Goal: Information Seeking & Learning: Learn about a topic

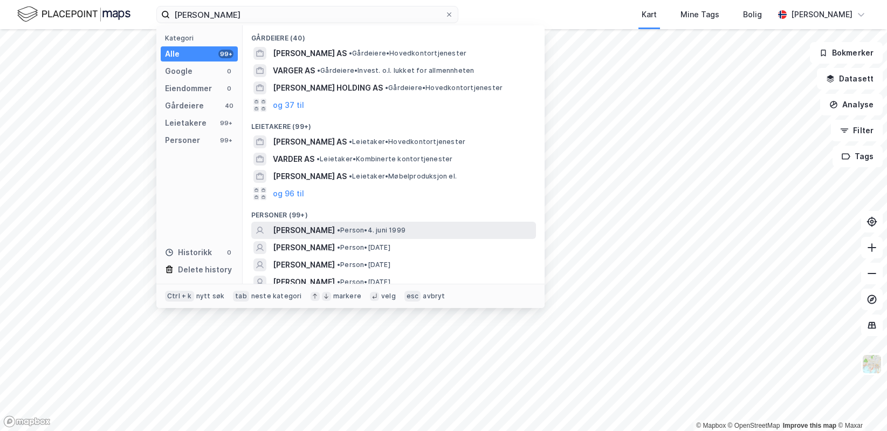
click at [335, 227] on span "[PERSON_NAME]" at bounding box center [304, 230] width 62 height 13
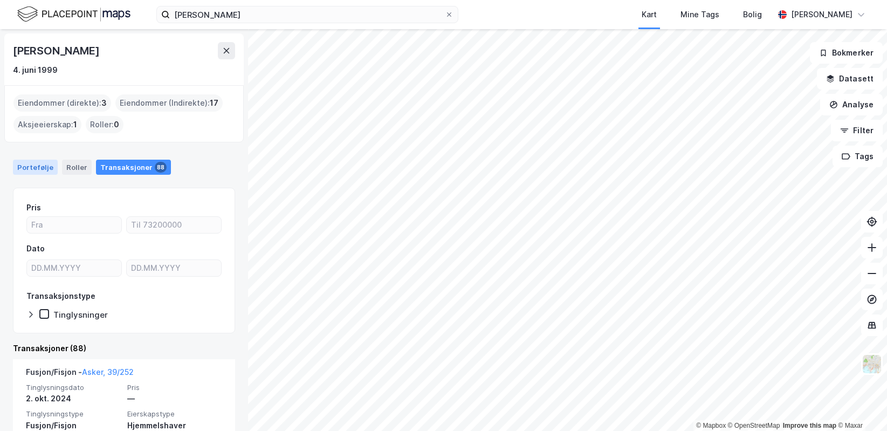
click at [28, 166] on div "Portefølje" at bounding box center [35, 167] width 45 height 15
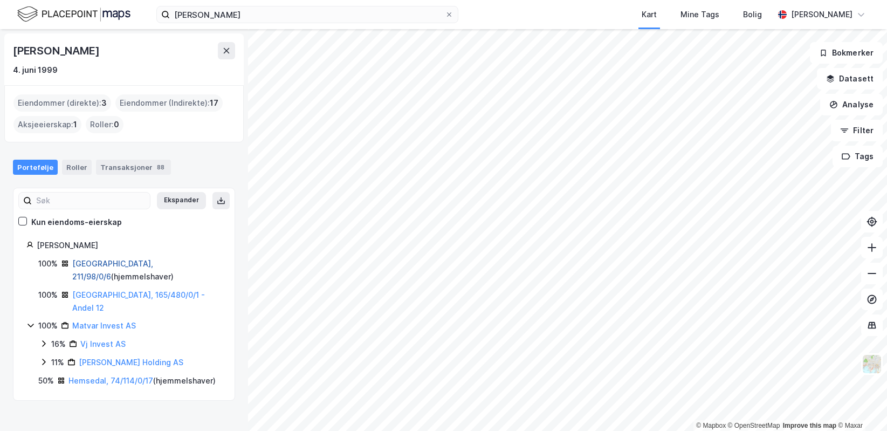
click at [93, 264] on link "[GEOGRAPHIC_DATA], 211/98/0/6" at bounding box center [112, 270] width 81 height 22
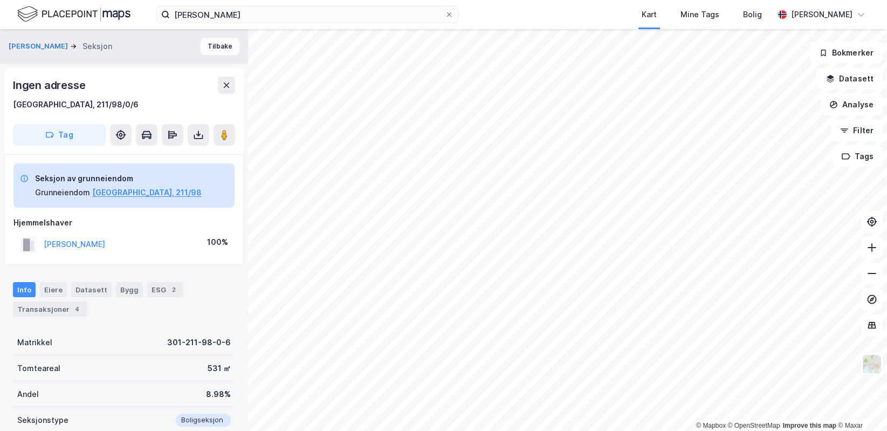
click at [206, 46] on button "Tilbake" at bounding box center [220, 46] width 39 height 17
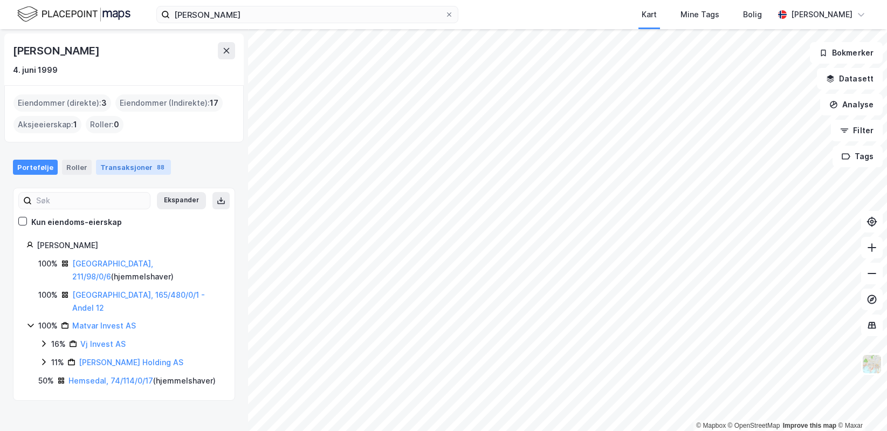
click at [146, 164] on div "Transaksjoner 88" at bounding box center [133, 167] width 75 height 15
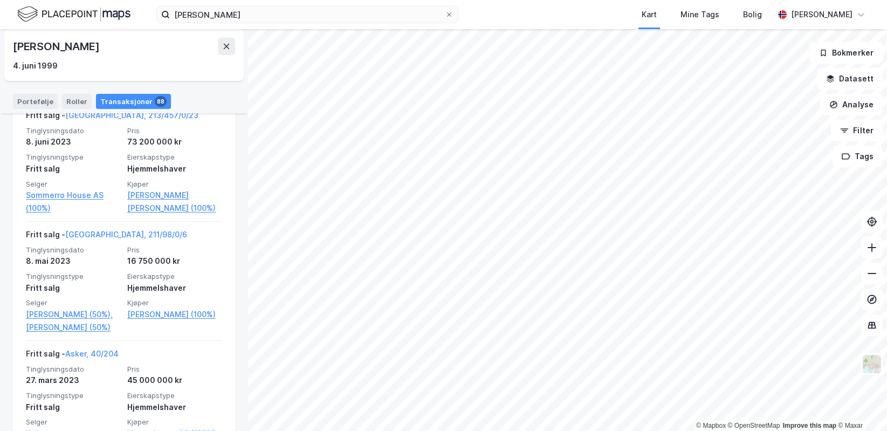
scroll to position [809, 0]
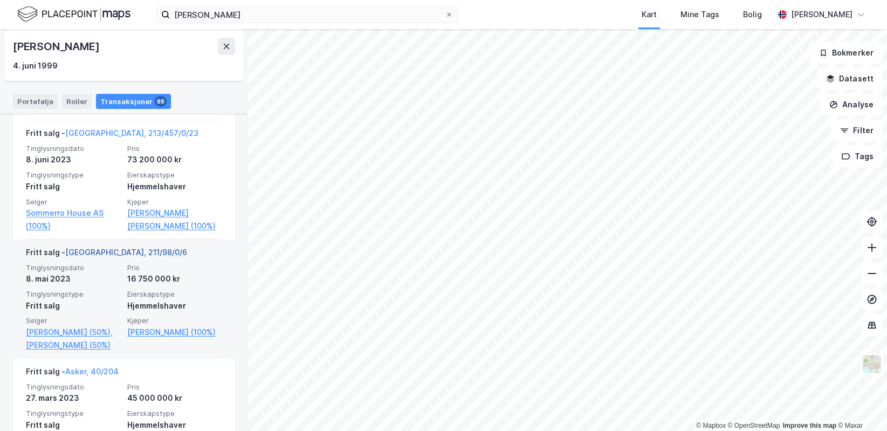
click at [107, 251] on link "[GEOGRAPHIC_DATA], 211/98/0/6" at bounding box center [126, 252] width 122 height 9
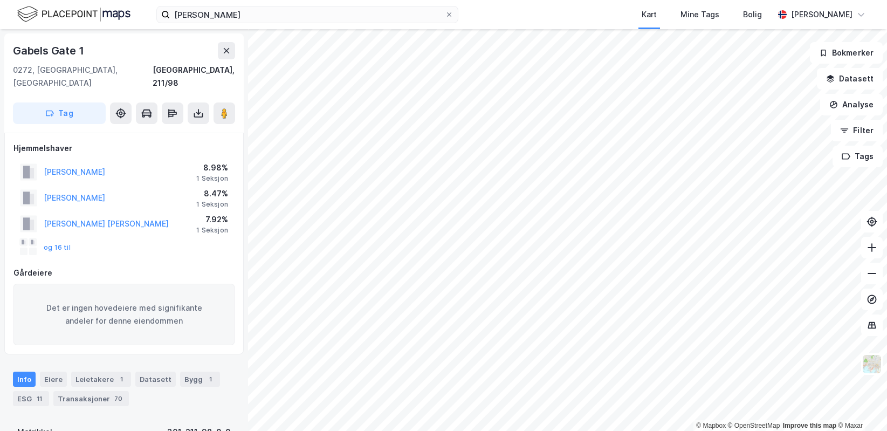
scroll to position [1, 0]
click at [227, 49] on icon at bounding box center [227, 49] width 6 height 5
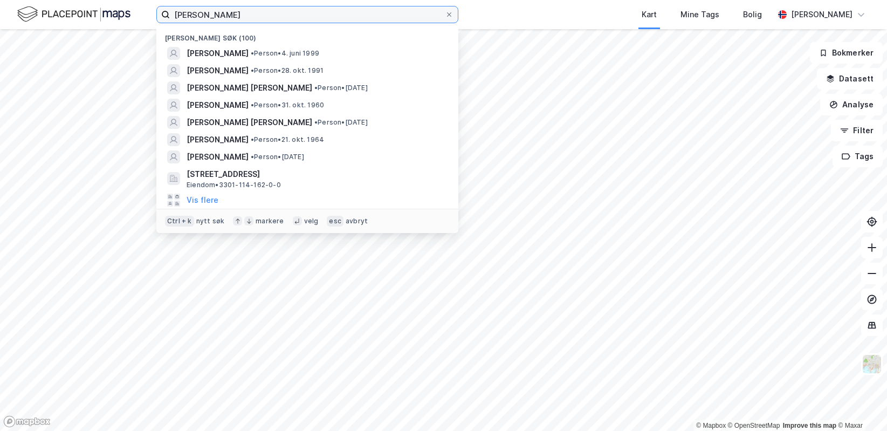
drag, startPoint x: 239, startPoint y: 13, endPoint x: 162, endPoint y: 18, distance: 76.8
click at [162, 18] on label "[PERSON_NAME]" at bounding box center [307, 14] width 302 height 17
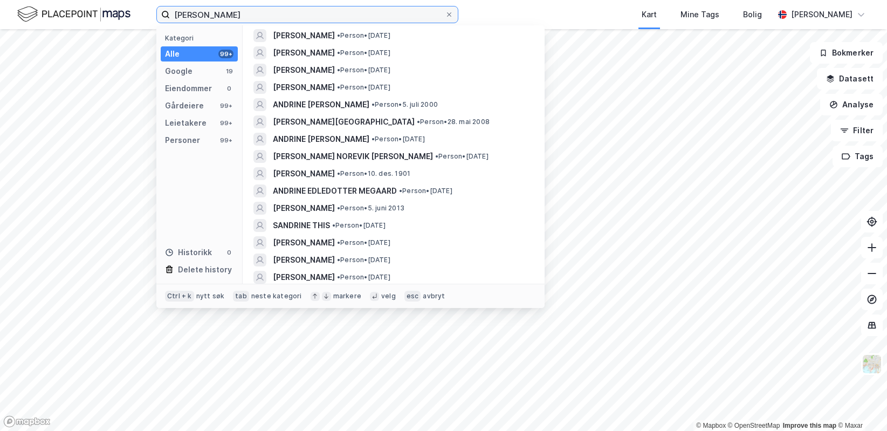
scroll to position [324, 0]
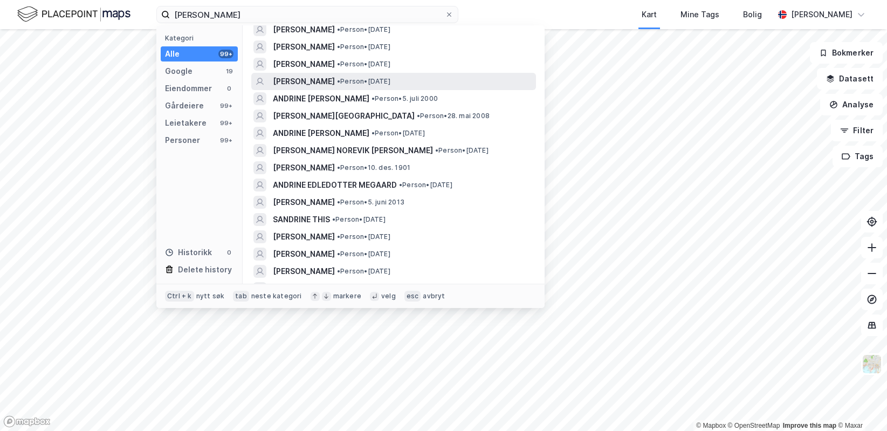
click at [375, 81] on div "[PERSON_NAME] • Person • [DATE]" at bounding box center [403, 81] width 261 height 13
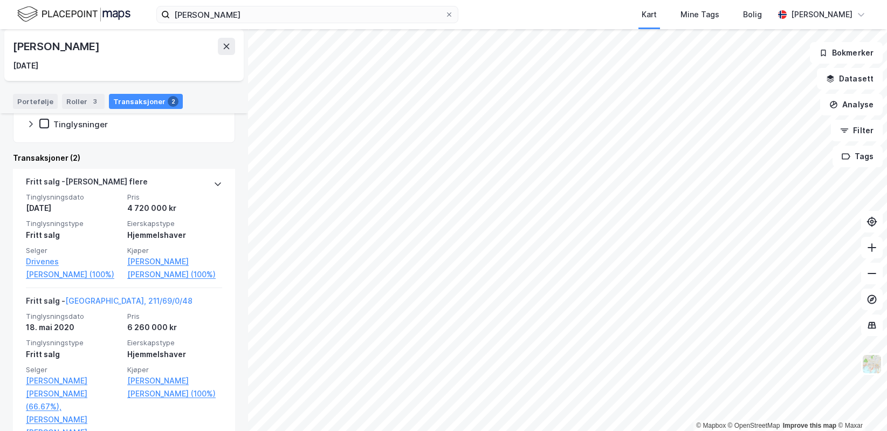
scroll to position [205, 0]
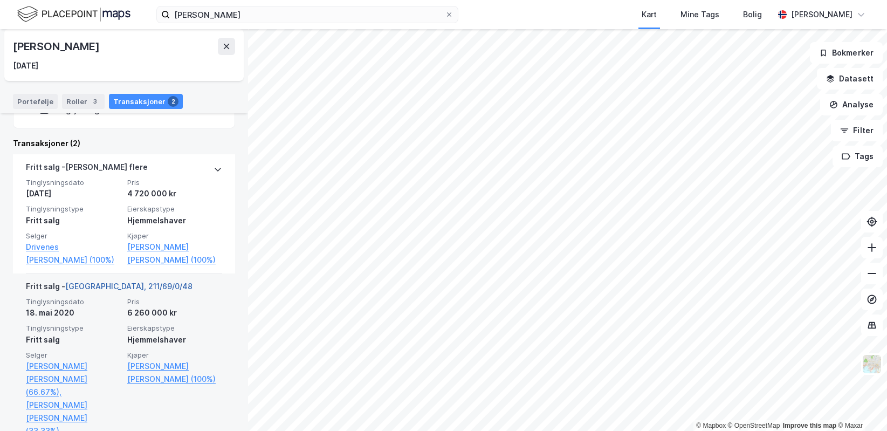
click at [92, 285] on link "[GEOGRAPHIC_DATA], 211/69/0/48" at bounding box center [128, 286] width 127 height 9
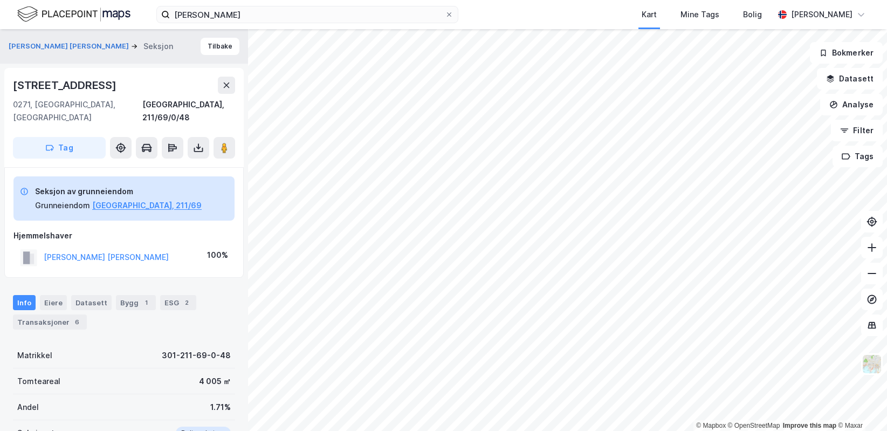
scroll to position [1, 0]
drag, startPoint x: 127, startPoint y: 81, endPoint x: 13, endPoint y: 92, distance: 113.8
click at [13, 92] on div "[STREET_ADDRESS]" at bounding box center [124, 84] width 222 height 17
copy div "[STREET_ADDRESS]"
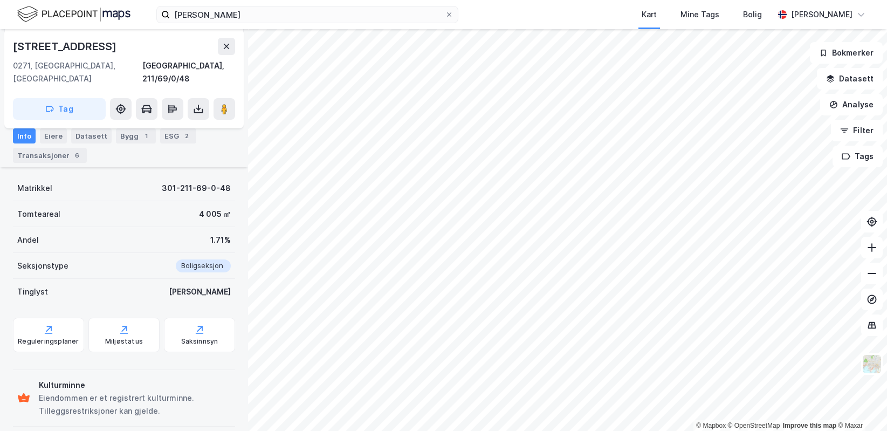
scroll to position [59, 0]
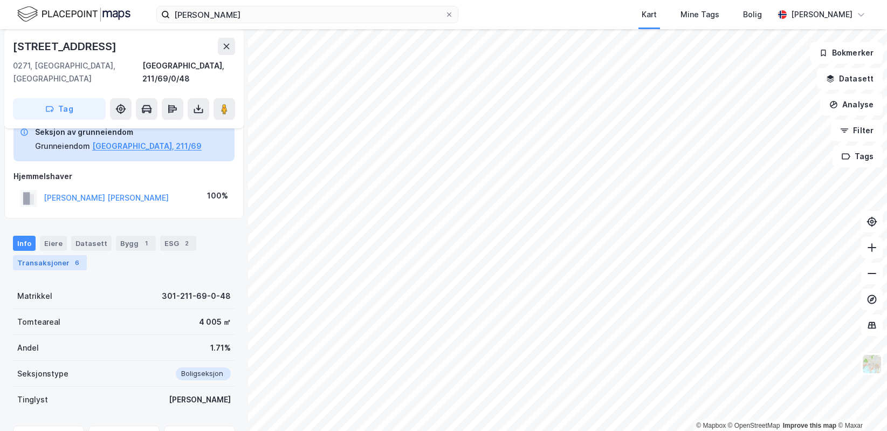
click at [66, 255] on div "Transaksjoner 6" at bounding box center [50, 262] width 74 height 15
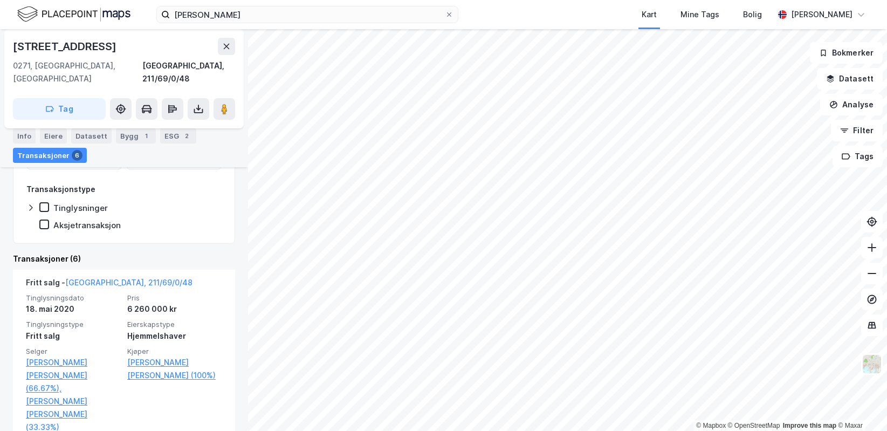
scroll to position [262, 0]
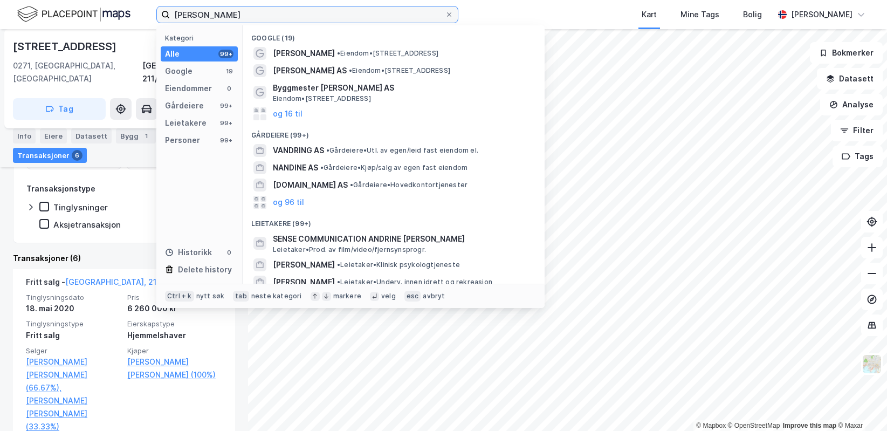
drag, startPoint x: 237, startPoint y: 16, endPoint x: 164, endPoint y: 4, distance: 74.4
click at [164, 4] on div "[PERSON_NAME] Kategori Alle 99+ Google 19 Eiendommer 0 Gårdeiere 99+ Leietakere…" at bounding box center [443, 14] width 887 height 29
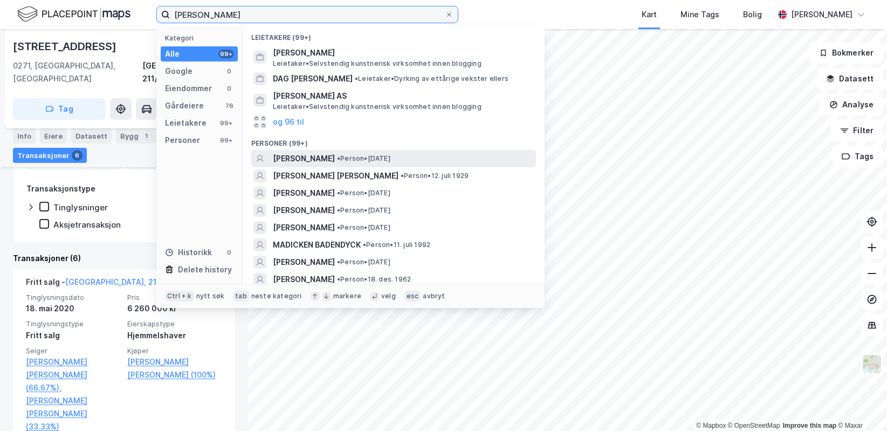
scroll to position [108, 0]
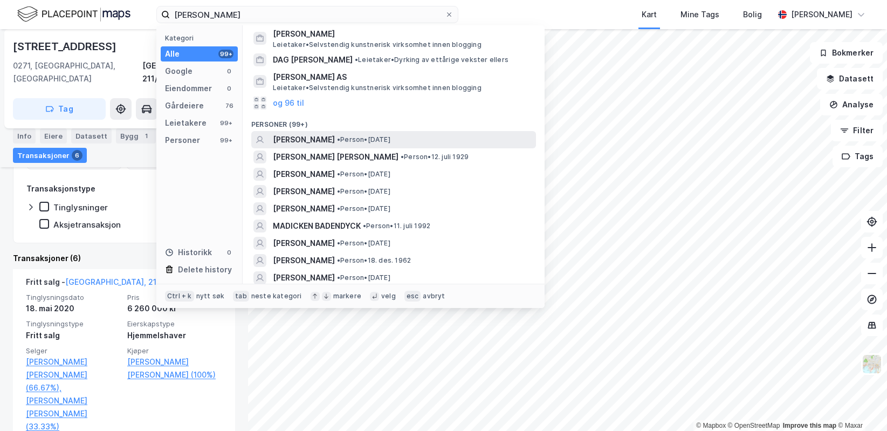
click at [365, 139] on span "• Person • [DATE]" at bounding box center [363, 139] width 53 height 9
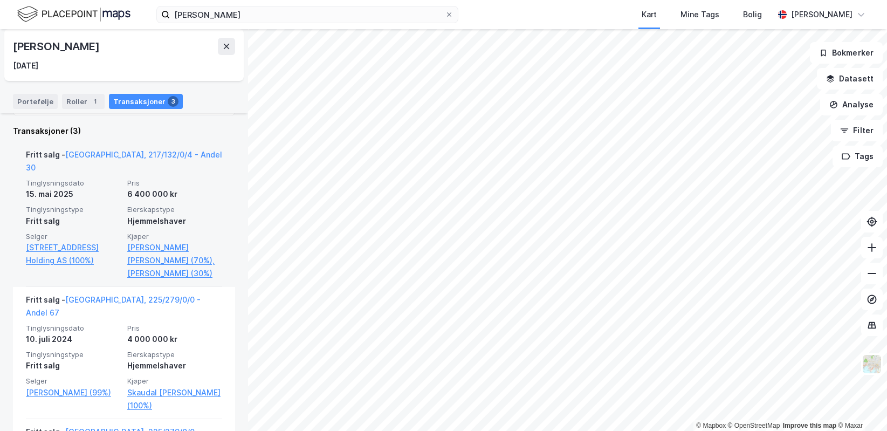
scroll to position [216, 0]
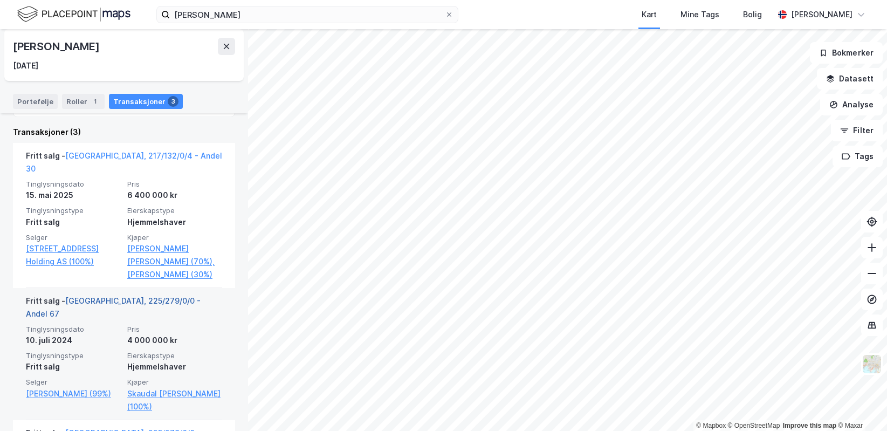
click at [114, 296] on link "[GEOGRAPHIC_DATA], 225/279/0/0 - Andel 67" at bounding box center [113, 307] width 175 height 22
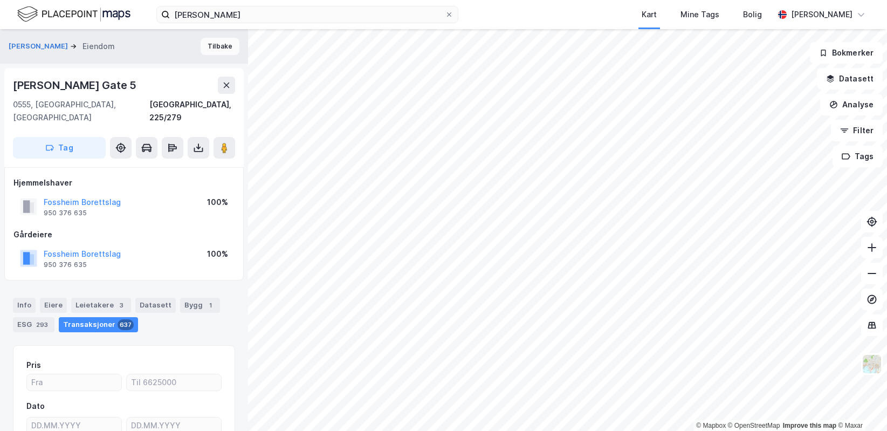
click at [214, 45] on button "Tilbake" at bounding box center [220, 46] width 39 height 17
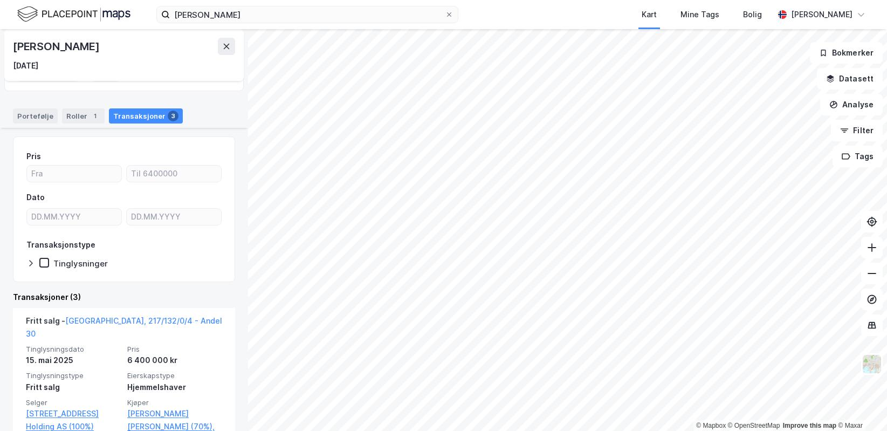
scroll to position [108, 0]
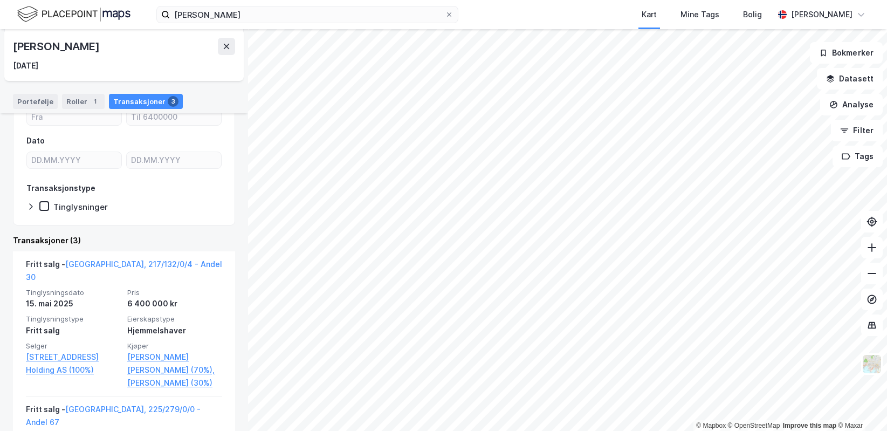
click at [110, 56] on div "[PERSON_NAME] [DATE]" at bounding box center [124, 55] width 222 height 35
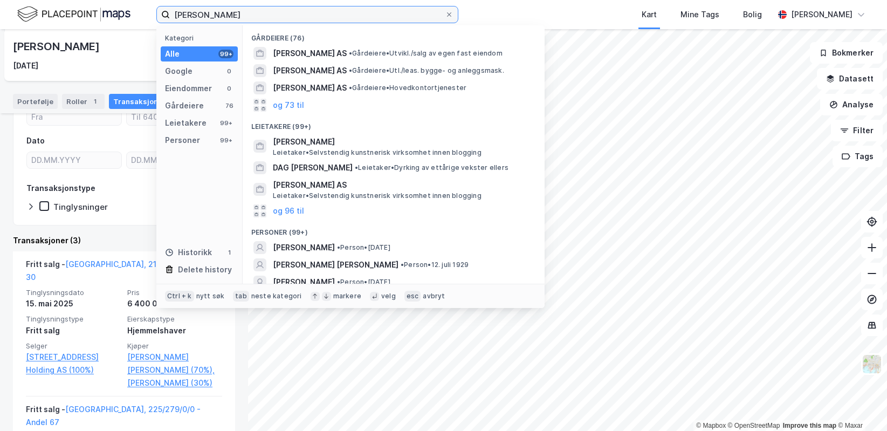
drag, startPoint x: 262, startPoint y: 18, endPoint x: 122, endPoint y: 5, distance: 139.7
click at [122, 5] on div "[PERSON_NAME] Kategori Alle 99+ Google 0 Eiendommer 0 Gårdeiere 76 Leietakere 9…" at bounding box center [443, 14] width 887 height 29
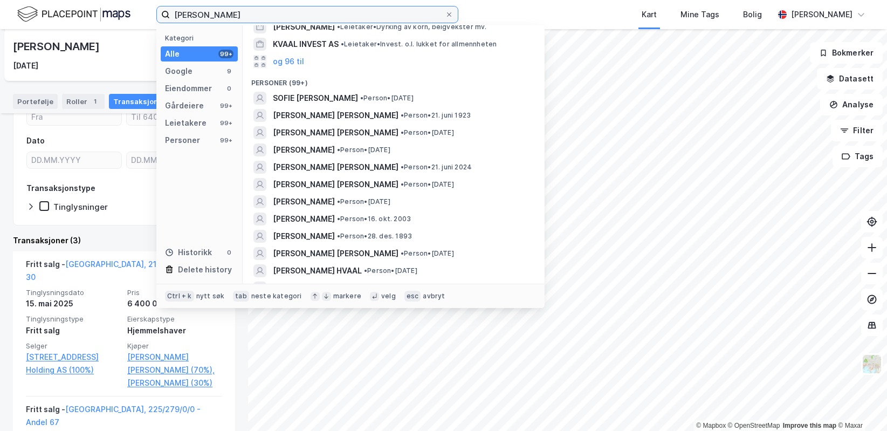
scroll to position [216, 0]
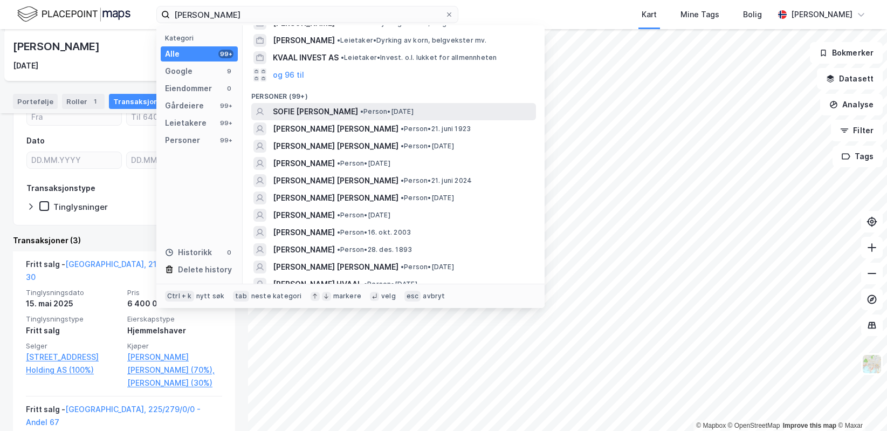
click at [358, 105] on span "SOFIE [PERSON_NAME]" at bounding box center [315, 111] width 85 height 13
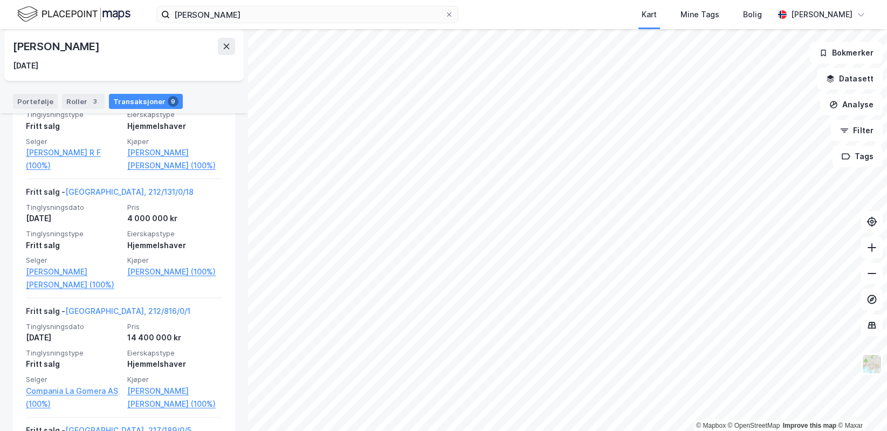
scroll to position [378, 0]
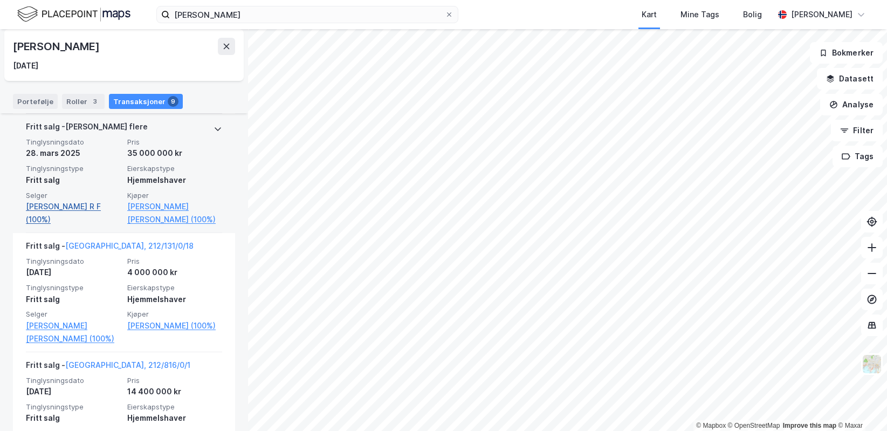
click at [86, 210] on link "[PERSON_NAME] R F (100%)" at bounding box center [73, 213] width 95 height 26
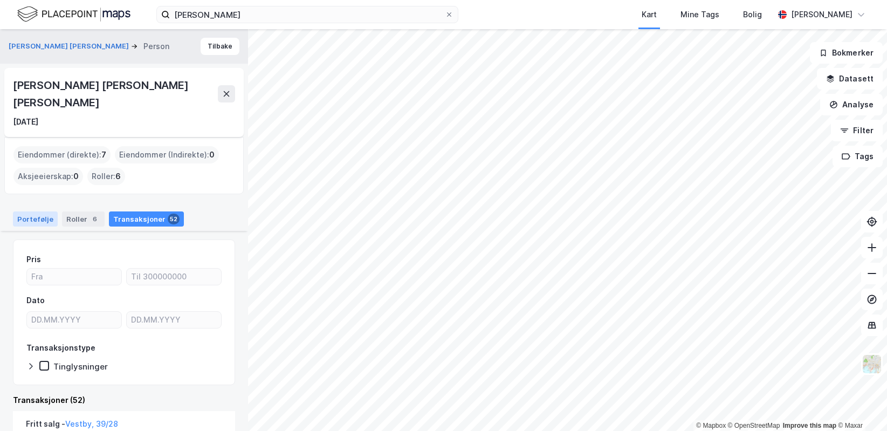
click at [36, 211] on div "Portefølje" at bounding box center [35, 218] width 45 height 15
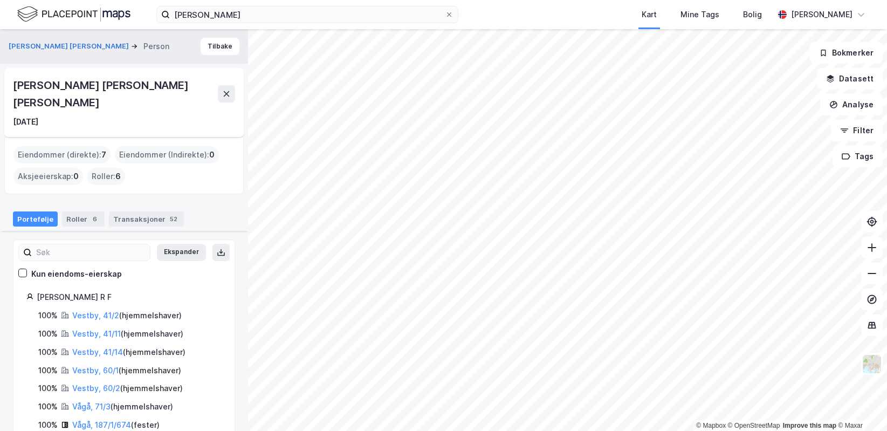
scroll to position [29, 0]
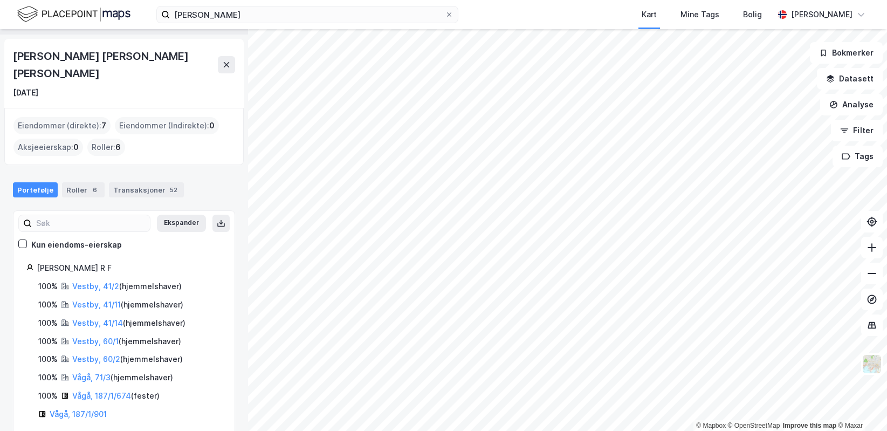
click at [82, 280] on div "100% Vestby, 41/2 ( hjemmelshaver ) 100% Vestby, 41/11 ( hjemmelshaver ) 100% V…" at bounding box center [123, 351] width 195 height 142
click at [105, 282] on link "Vestby, 41/2" at bounding box center [95, 286] width 47 height 9
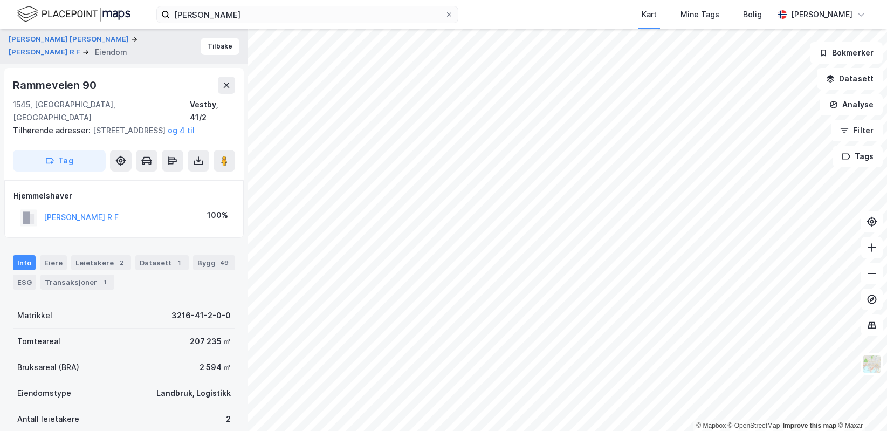
scroll to position [1, 0]
click at [214, 44] on button "Tilbake" at bounding box center [220, 45] width 39 height 17
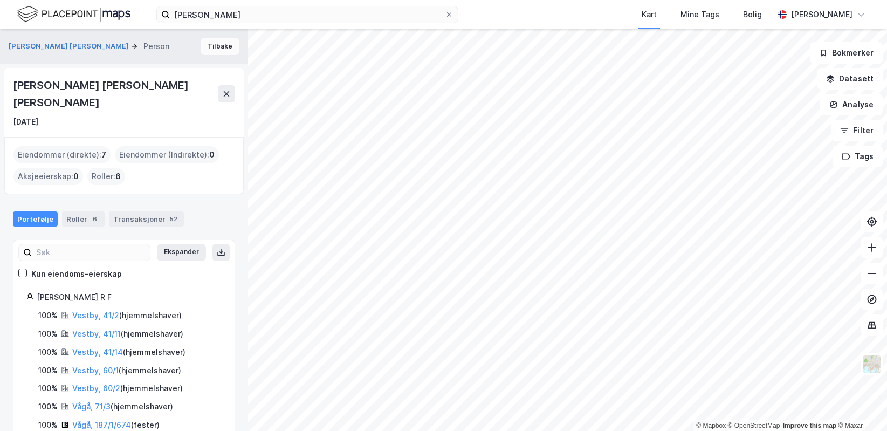
click at [211, 46] on button "Tilbake" at bounding box center [220, 46] width 39 height 17
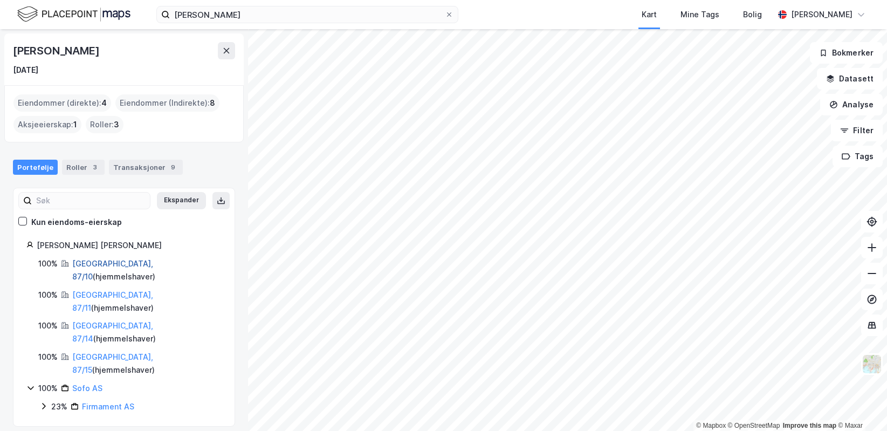
click at [97, 259] on link "[GEOGRAPHIC_DATA], 87/10" at bounding box center [112, 270] width 81 height 22
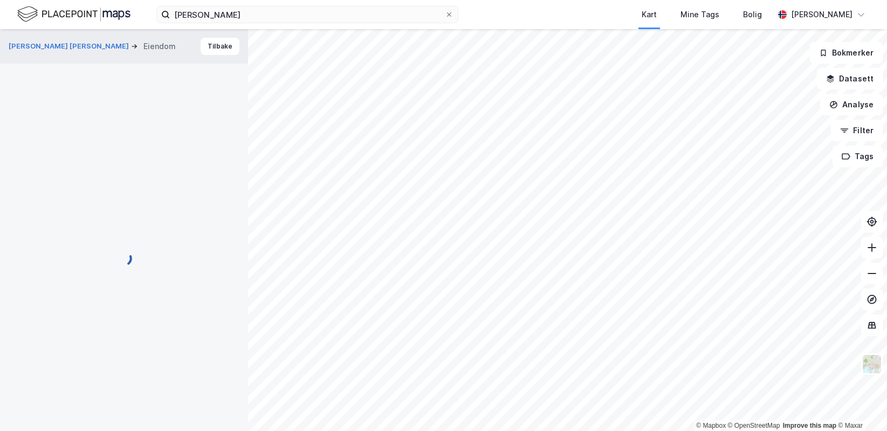
scroll to position [1, 0]
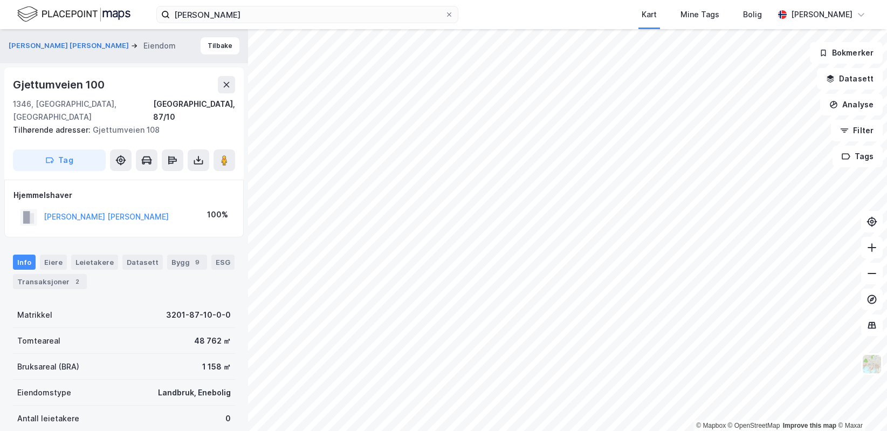
scroll to position [1, 0]
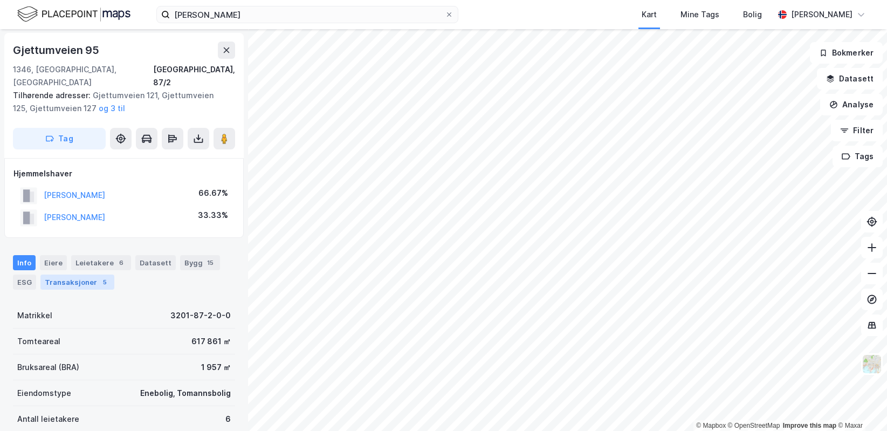
click at [82, 275] on div "Transaksjoner 5" at bounding box center [77, 282] width 74 height 15
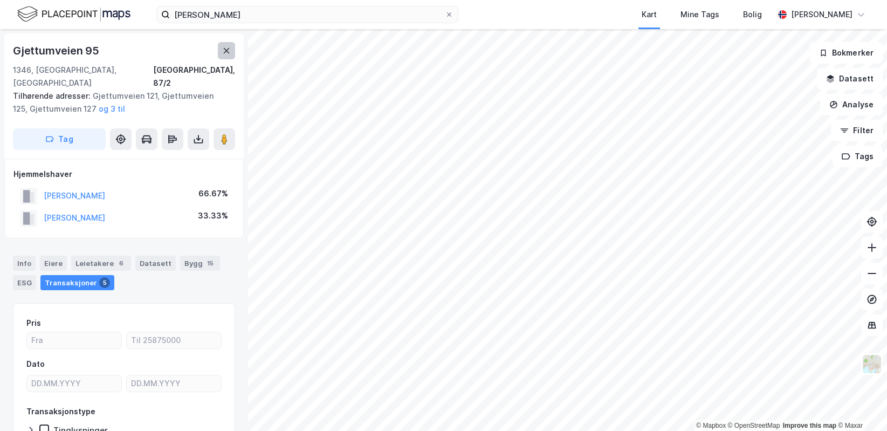
click at [223, 53] on icon at bounding box center [226, 50] width 9 height 9
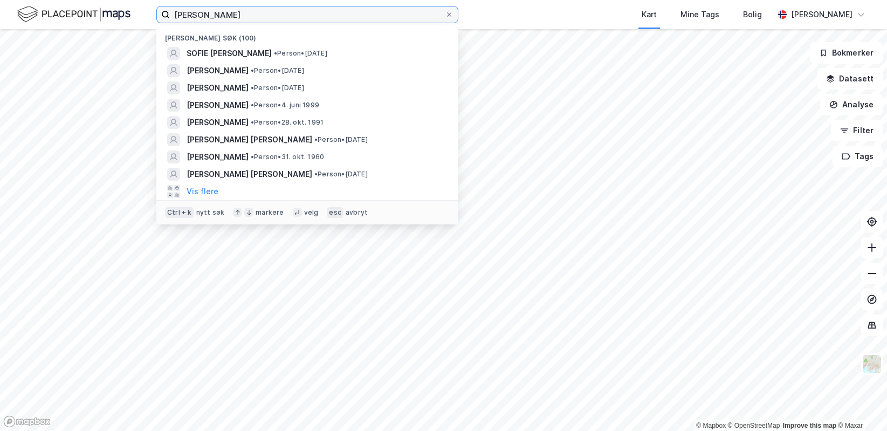
drag, startPoint x: 245, startPoint y: 19, endPoint x: 160, endPoint y: 23, distance: 84.8
click at [160, 23] on label "[PERSON_NAME]" at bounding box center [307, 14] width 302 height 17
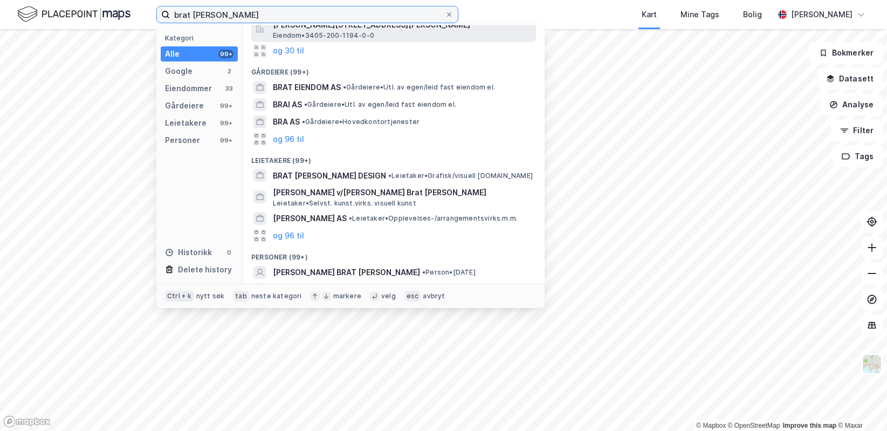
scroll to position [270, 0]
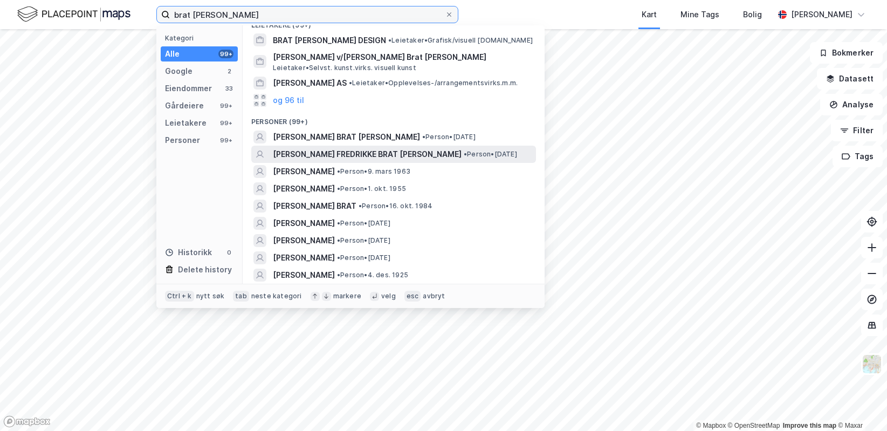
type input "brat [PERSON_NAME]"
click at [338, 159] on span "[PERSON_NAME] FREDRIKKE BRAT [PERSON_NAME]" at bounding box center [367, 154] width 189 height 13
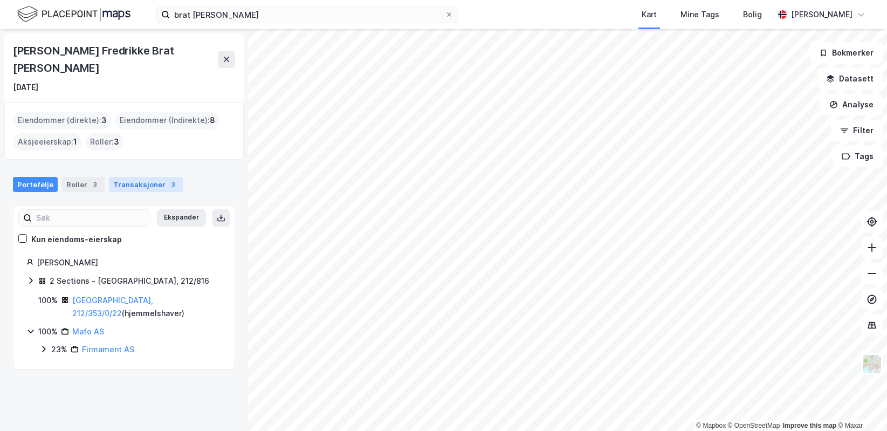
click at [153, 177] on div "Transaksjoner 3" at bounding box center [146, 184] width 74 height 15
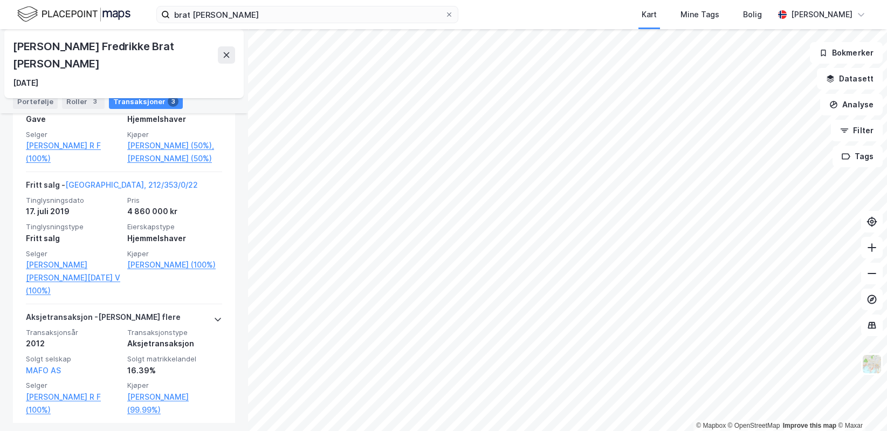
scroll to position [324, 0]
click at [230, 51] on icon at bounding box center [226, 55] width 9 height 9
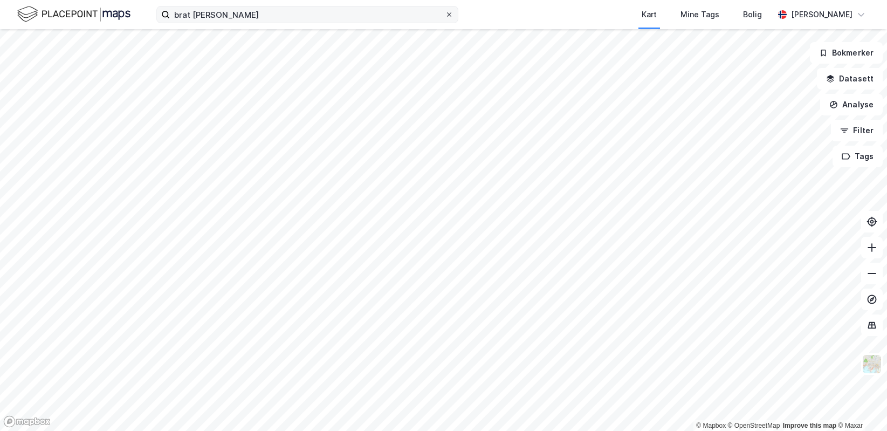
click at [448, 17] on icon at bounding box center [449, 14] width 6 height 6
click at [445, 17] on input "brat [PERSON_NAME]" at bounding box center [307, 14] width 275 height 16
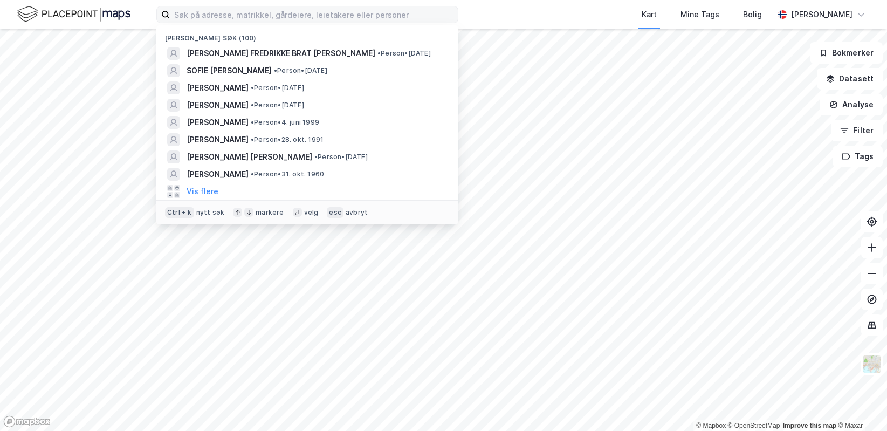
click at [516, 21] on div "Kart Mine Tags Bolig" at bounding box center [642, 14] width 264 height 29
